Goal: Task Accomplishment & Management: Complete application form

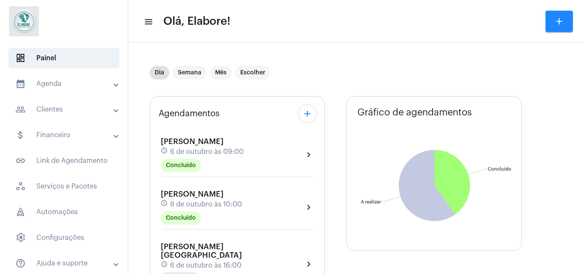
click at [242, 252] on div "[PERSON_NAME] Santiago schedule [DATE] 16:00 A Realizar" at bounding box center [232, 264] width 143 height 44
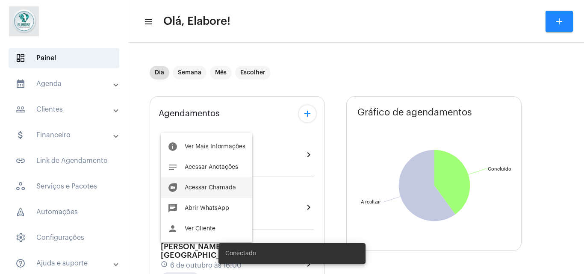
click at [228, 184] on button "duo [PERSON_NAME]" at bounding box center [207, 187] width 92 height 21
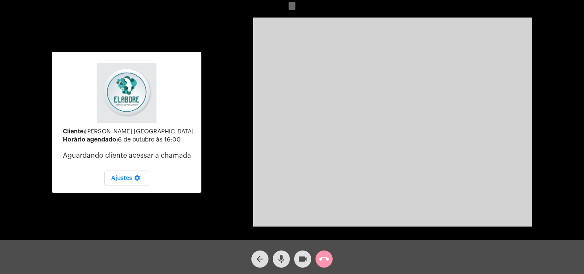
click at [304, 260] on mat-icon "videocam" at bounding box center [303, 259] width 10 height 10
click at [286, 257] on mat-icon "mic" at bounding box center [281, 259] width 10 height 10
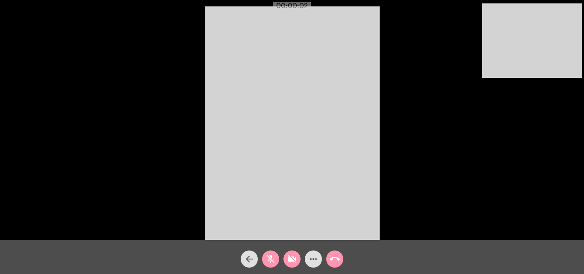
click at [291, 264] on div "Chamada Iniciada" at bounding box center [292, 253] width 168 height 41
click at [273, 259] on mat-icon "mic_off" at bounding box center [271, 259] width 10 height 10
click at [290, 258] on mat-icon "videocam_off" at bounding box center [292, 259] width 10 height 10
click at [289, 259] on mat-icon "videocam_off" at bounding box center [292, 259] width 10 height 10
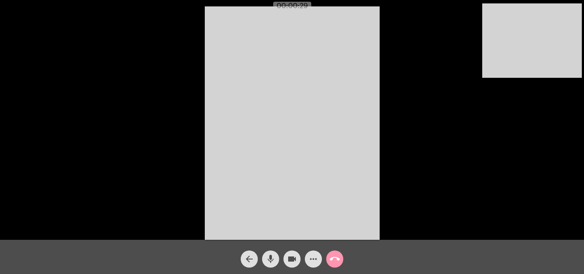
click at [253, 257] on mat-icon "arrow_back" at bounding box center [249, 259] width 10 height 10
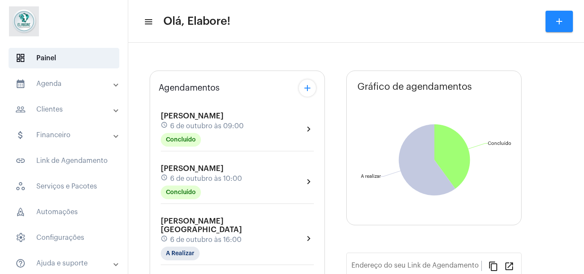
click at [242, 199] on div "[PERSON_NAME] schedule [DATE] 10:00 Concluído" at bounding box center [201, 181] width 81 height 35
type input "[URL][DOMAIN_NAME]"
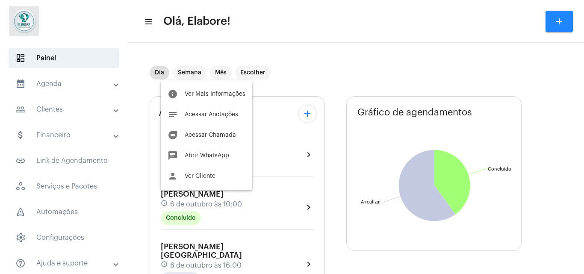
click at [237, 261] on body "dashboard Painel calendar_month_outlined Agenda calendar_month_outlined Calendá…" at bounding box center [292, 137] width 584 height 274
click at [201, 132] on span "Acessar Chamada" at bounding box center [210, 135] width 51 height 6
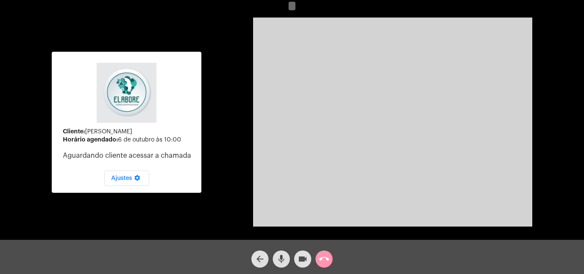
click at [262, 260] on mat-icon "arrow_back" at bounding box center [260, 259] width 10 height 10
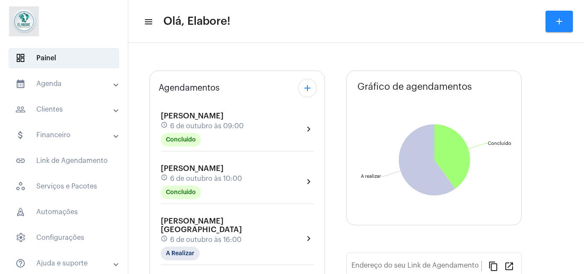
click at [244, 235] on div "schedule [DATE] 16:00" at bounding box center [232, 239] width 143 height 9
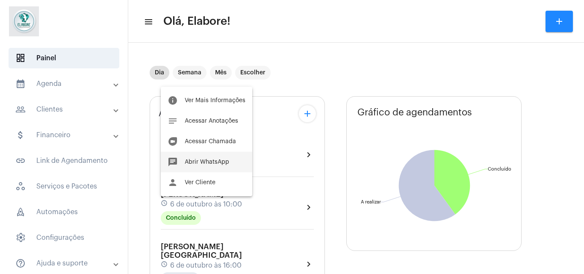
type input "[URL][DOMAIN_NAME]"
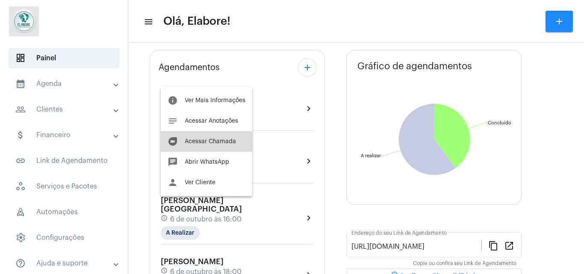
click at [211, 142] on span "Acessar Chamada" at bounding box center [210, 142] width 51 height 6
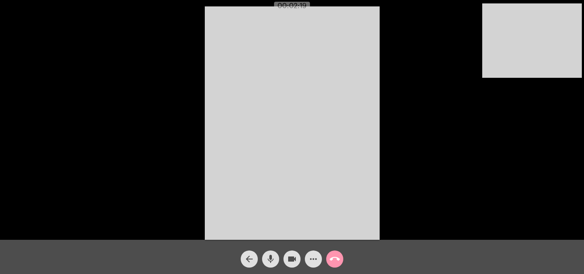
click at [44, 254] on div "arrow_back mic videocam more_horiz call_end" at bounding box center [292, 257] width 584 height 34
click at [430, 202] on div "Acessando Câmera e Microfone..." at bounding box center [292, 122] width 582 height 240
click at [248, 264] on mat-icon "arrow_back" at bounding box center [249, 259] width 10 height 10
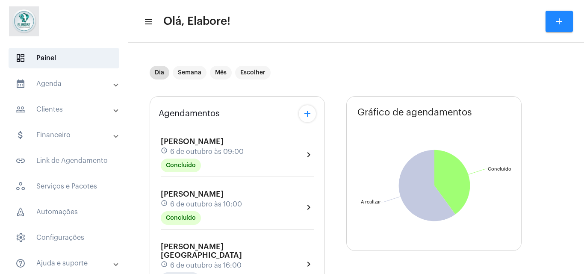
type input "[URL][DOMAIN_NAME]"
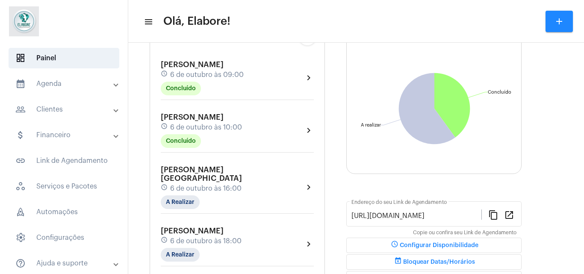
scroll to position [86, 0]
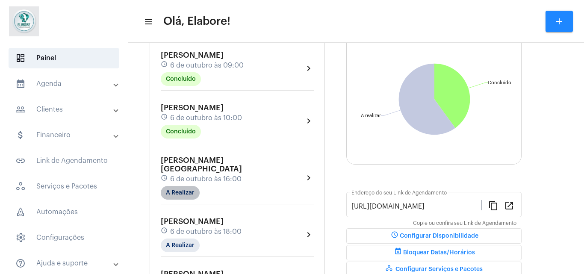
click at [183, 188] on mat-chip "A Realizar" at bounding box center [180, 193] width 39 height 14
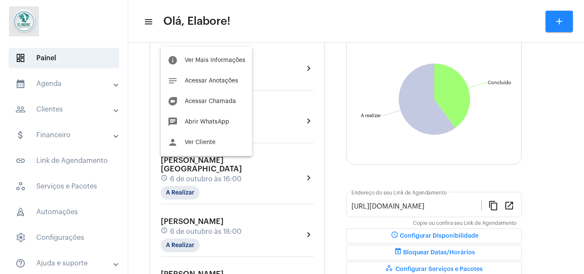
click at [351, 102] on div at bounding box center [292, 137] width 584 height 274
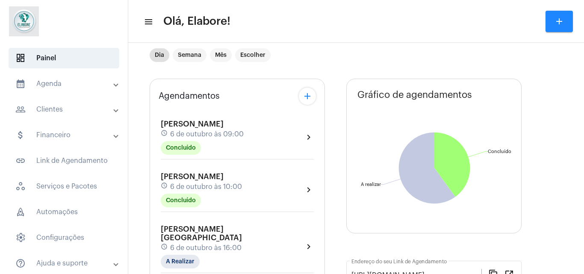
scroll to position [14, 0]
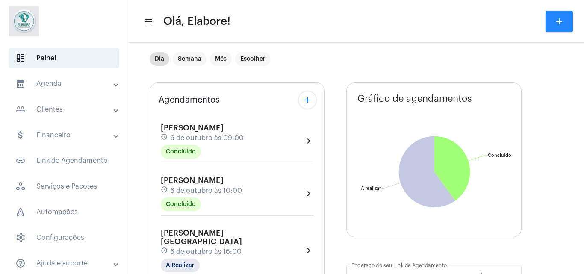
click at [310, 99] on mat-icon "add" at bounding box center [307, 100] width 10 height 10
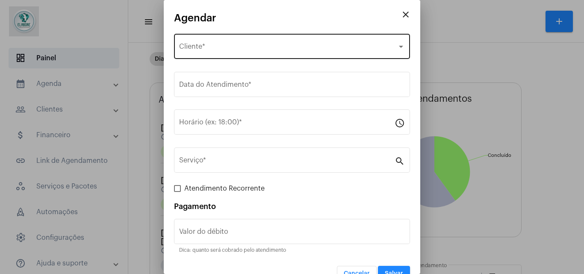
click at [227, 53] on div "Selecione o Cliente Cliente *" at bounding box center [292, 45] width 226 height 27
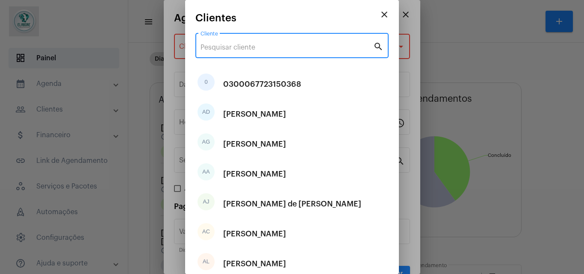
click at [238, 50] on input "Cliente" at bounding box center [287, 48] width 173 height 8
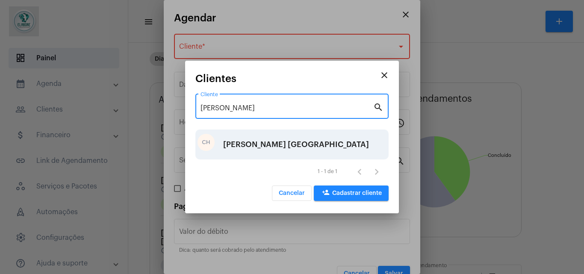
type input "[PERSON_NAME]"
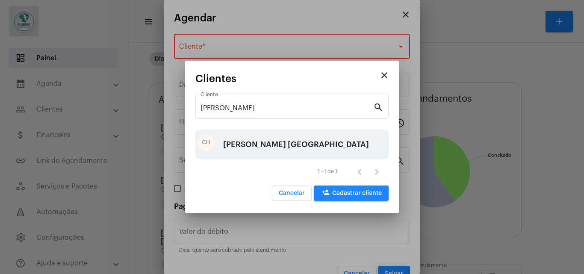
click at [256, 139] on div "[PERSON_NAME] [GEOGRAPHIC_DATA]" at bounding box center [296, 145] width 146 height 26
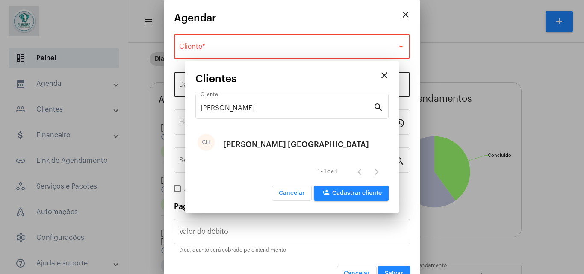
type input "R$"
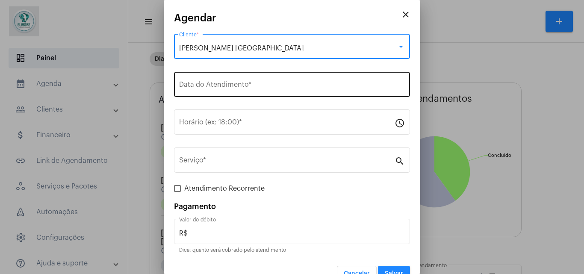
click at [239, 83] on input "Data do Atendimento *" at bounding box center [292, 87] width 226 height 8
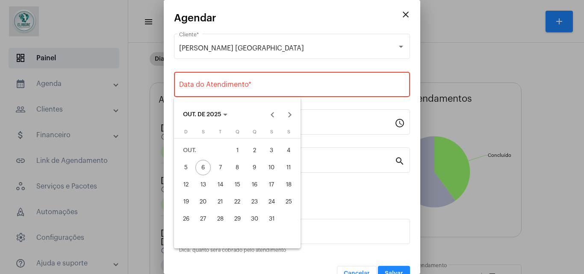
click at [222, 163] on div "7" at bounding box center [220, 167] width 15 height 15
type input "[DATE]"
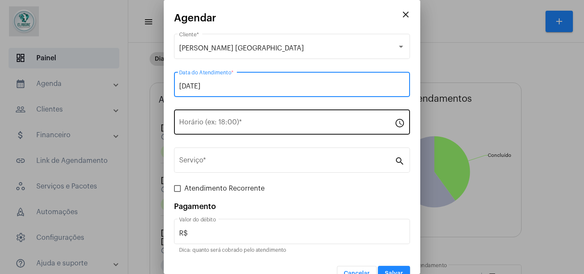
click at [248, 116] on div "Horário (ex: 18:00) *" at bounding box center [287, 121] width 216 height 27
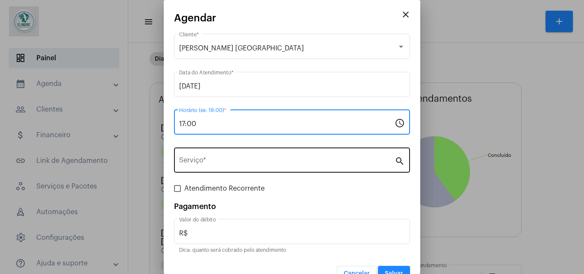
type input "17:00"
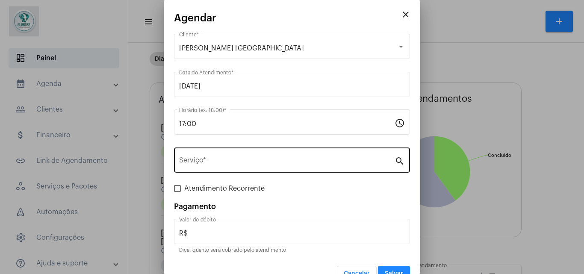
click at [263, 153] on div "Serviço *" at bounding box center [287, 159] width 216 height 27
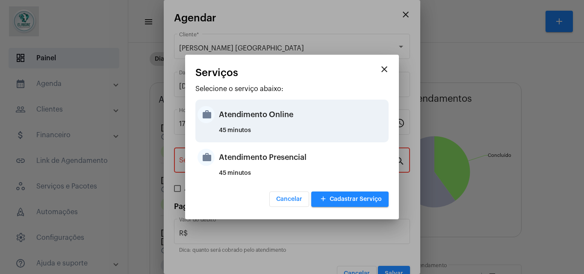
click at [283, 116] on div "Atendimento Online" at bounding box center [303, 115] width 168 height 26
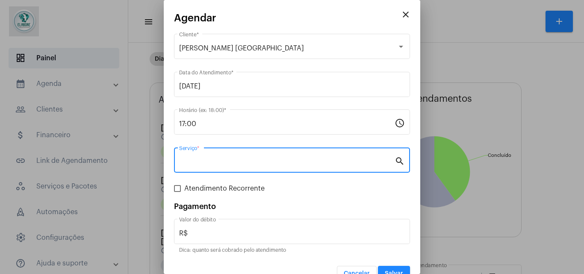
type input "Atendimento Online"
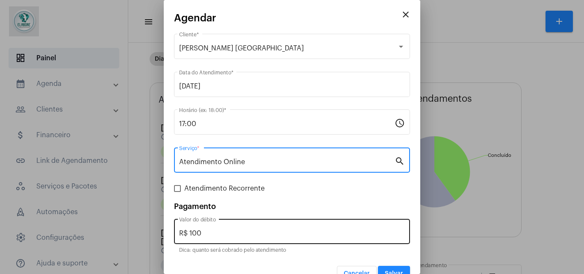
click at [267, 230] on input "R$ 100" at bounding box center [292, 234] width 226 height 8
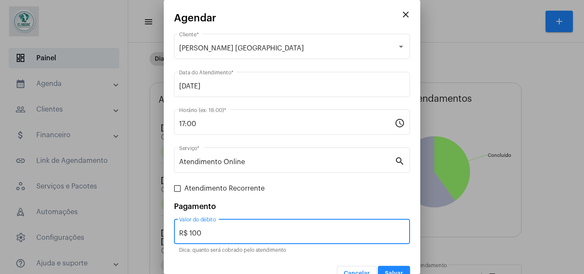
click at [239, 230] on input "R$ 100" at bounding box center [292, 234] width 226 height 8
type input "R$ 0"
click at [393, 267] on button "Salvar" at bounding box center [394, 273] width 32 height 15
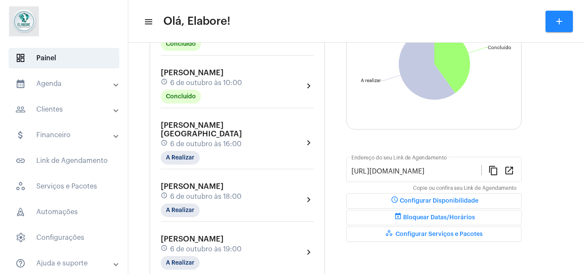
scroll to position [123, 0]
